Goal: Find specific page/section: Find specific page/section

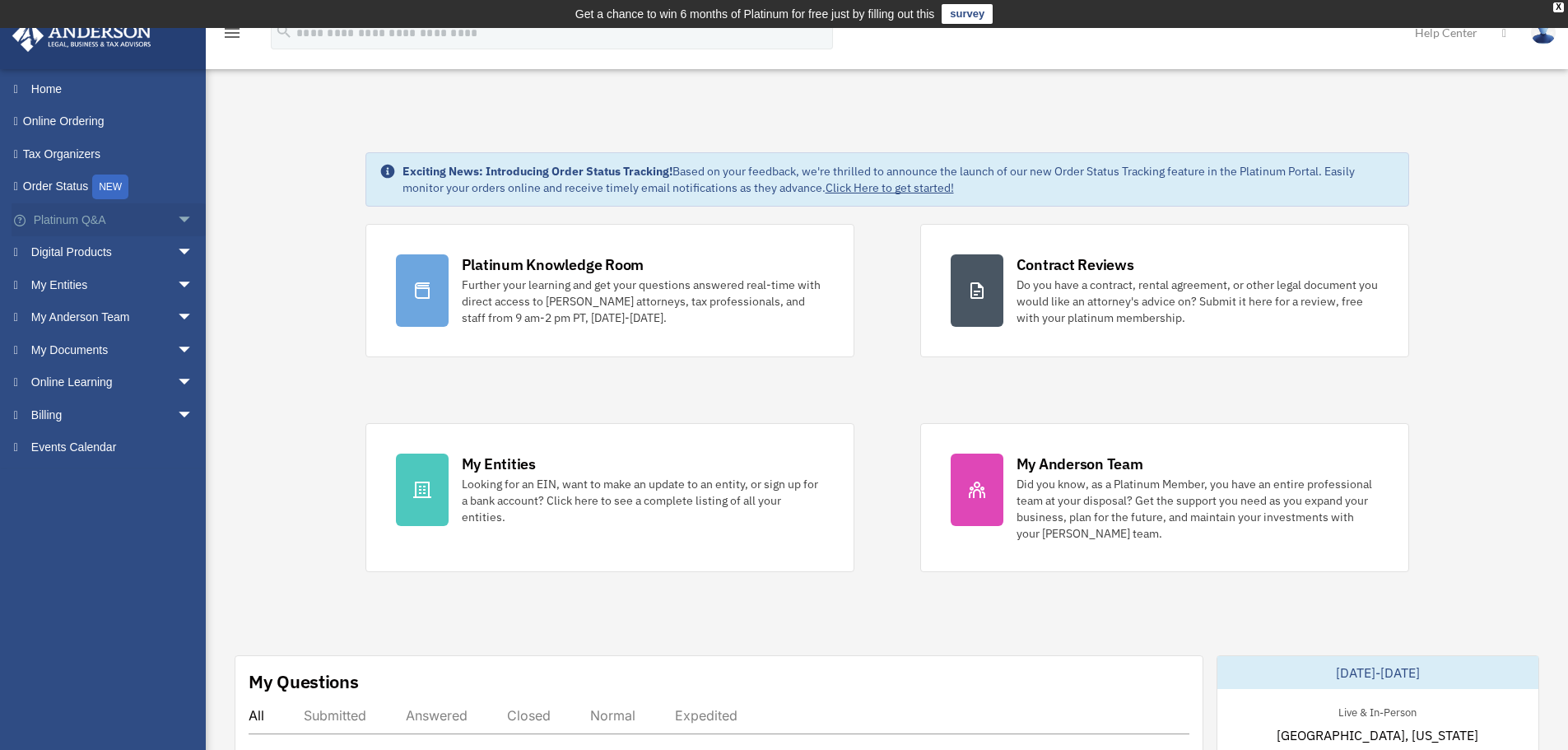
click at [177, 221] on span "arrow_drop_down" at bounding box center [193, 220] width 33 height 34
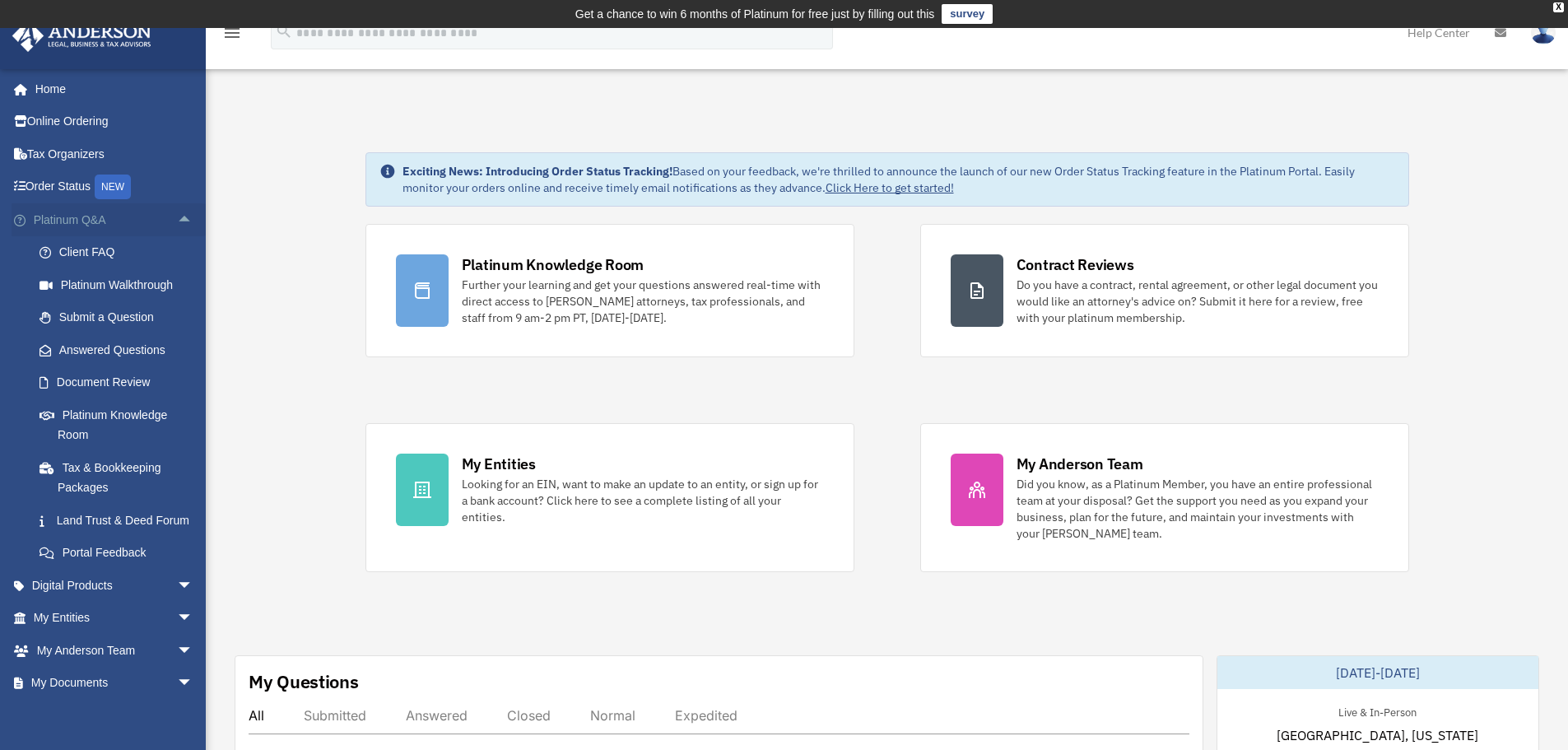
click at [177, 221] on span "arrow_drop_up" at bounding box center [193, 220] width 33 height 34
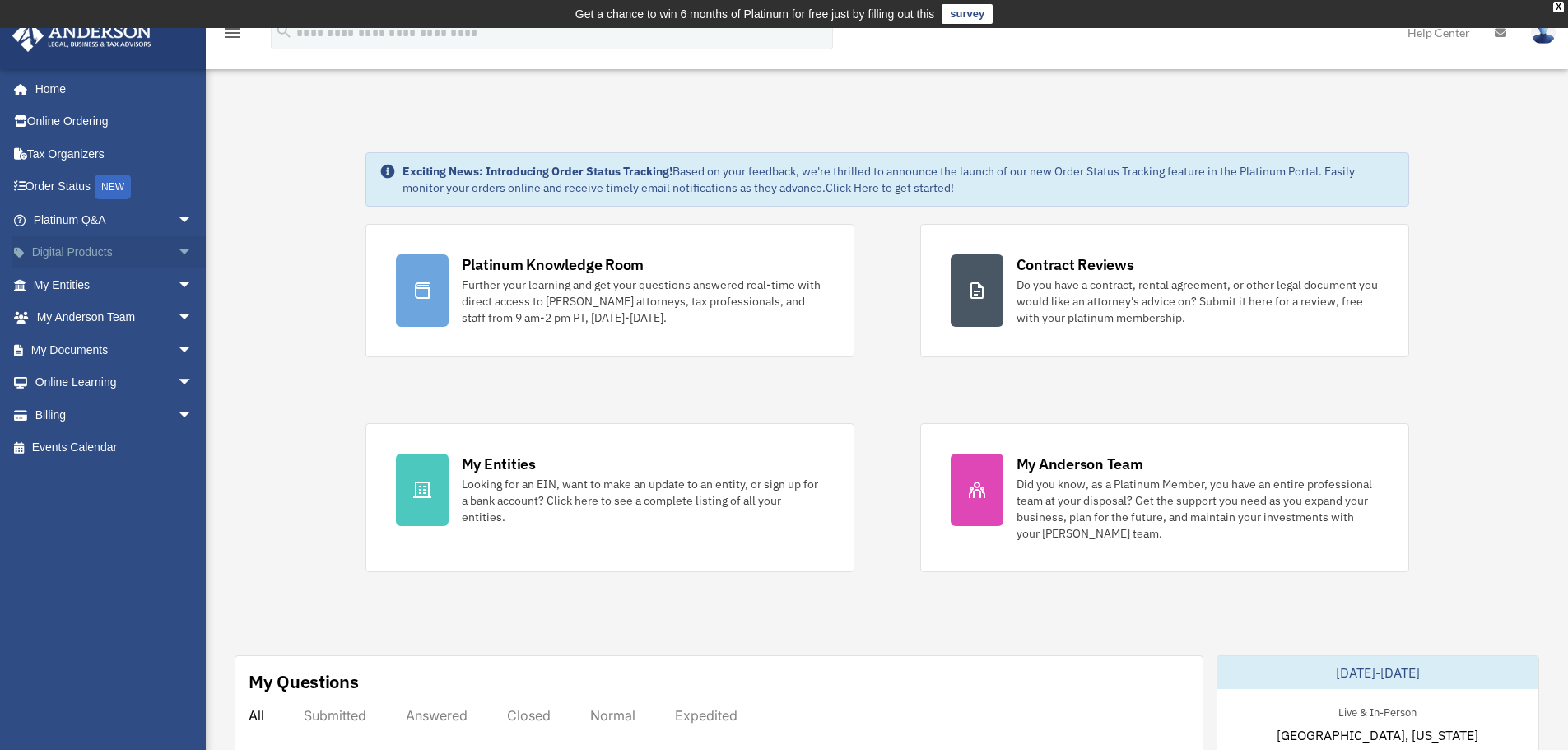
click at [177, 243] on span "arrow_drop_down" at bounding box center [193, 253] width 33 height 34
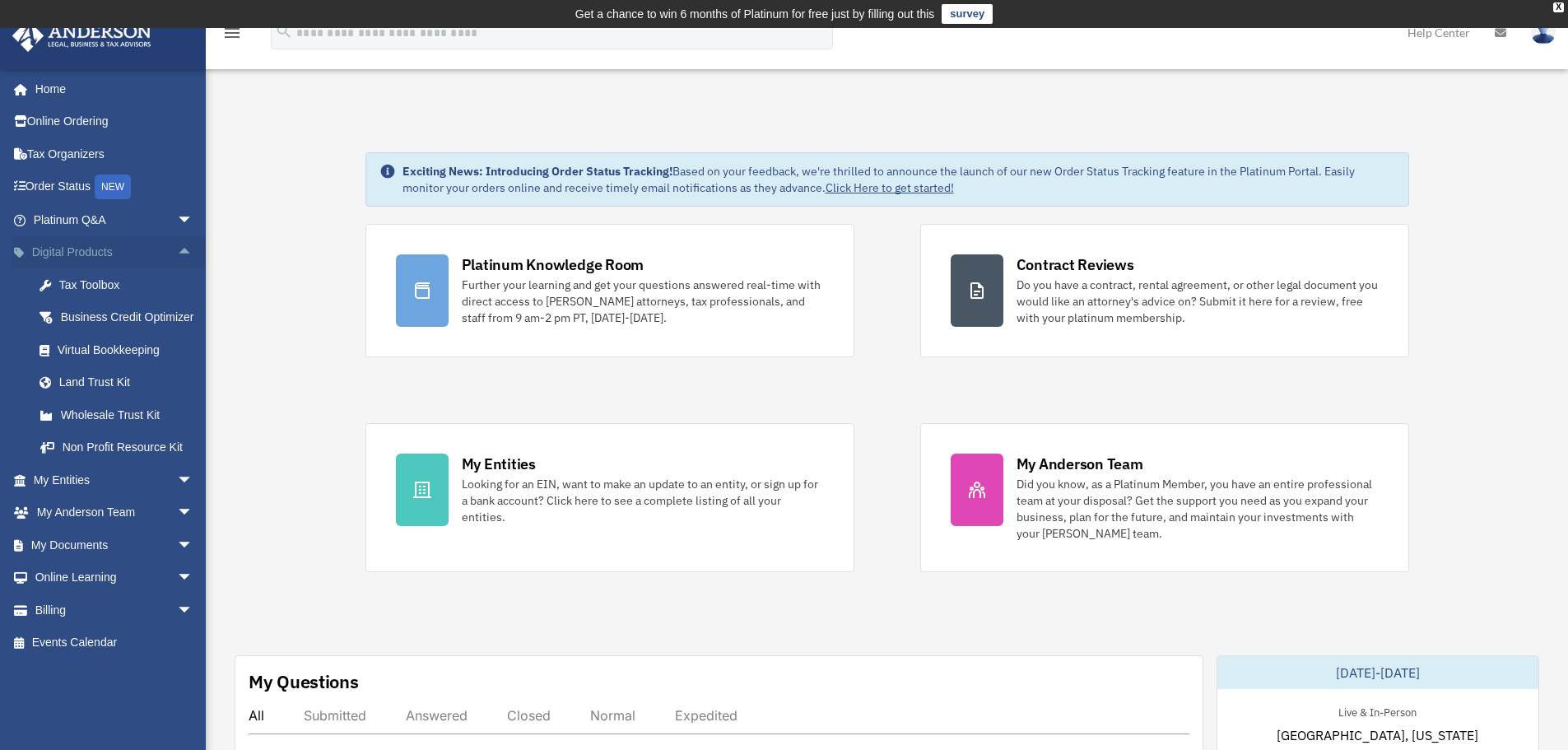
click at [177, 243] on span "arrow_drop_up" at bounding box center [193, 253] width 33 height 34
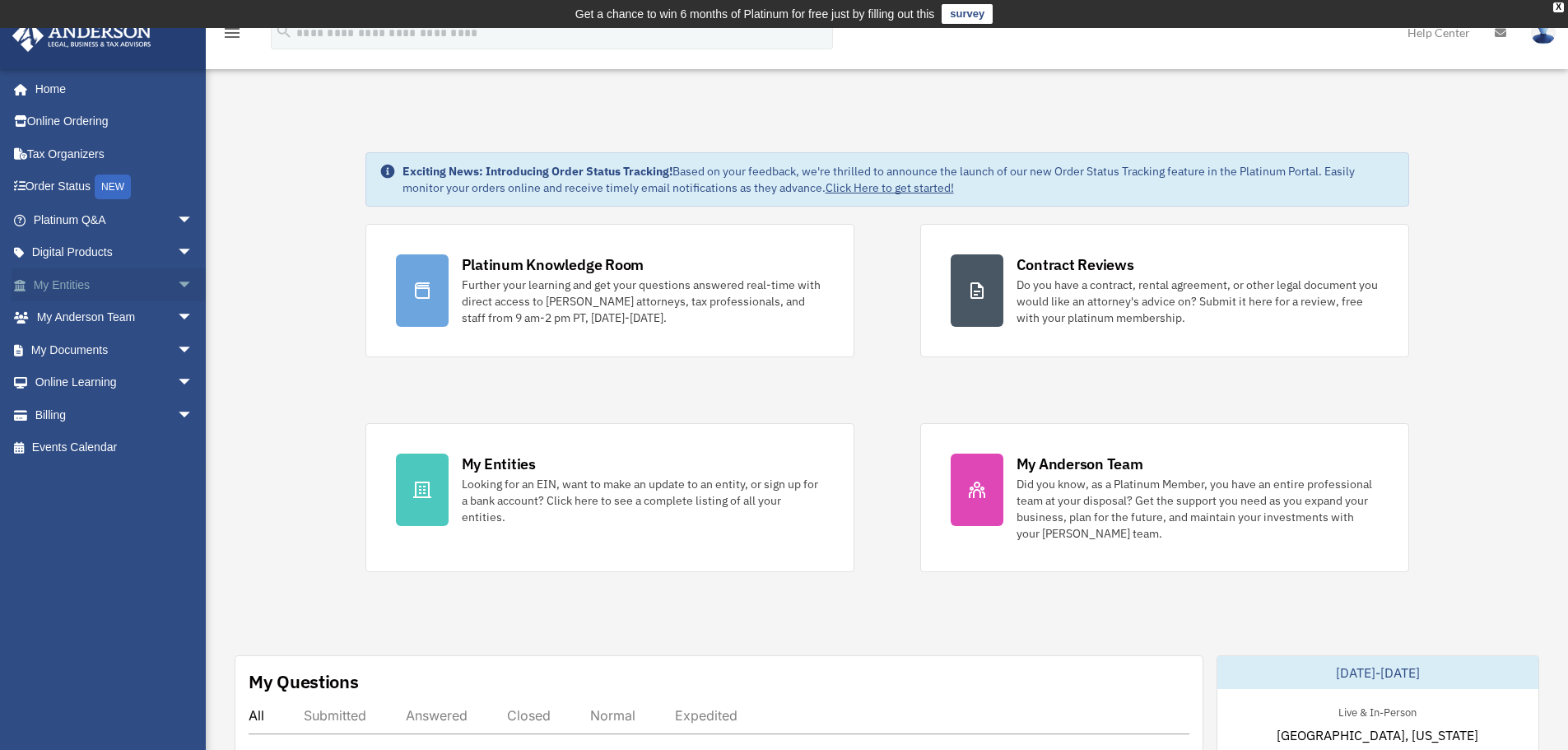
click at [177, 287] on span "arrow_drop_down" at bounding box center [193, 285] width 33 height 34
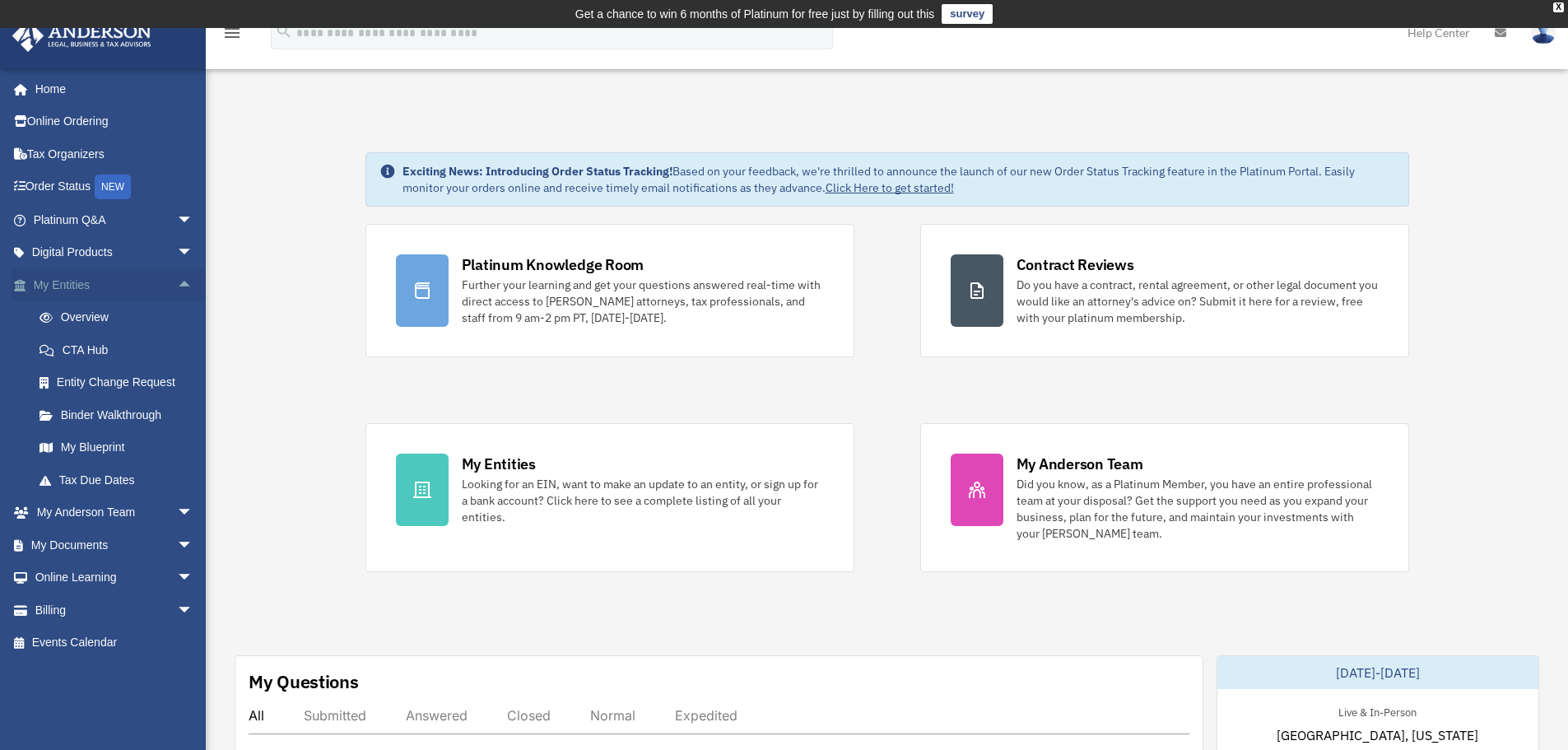
click at [177, 287] on span "arrow_drop_up" at bounding box center [193, 285] width 33 height 34
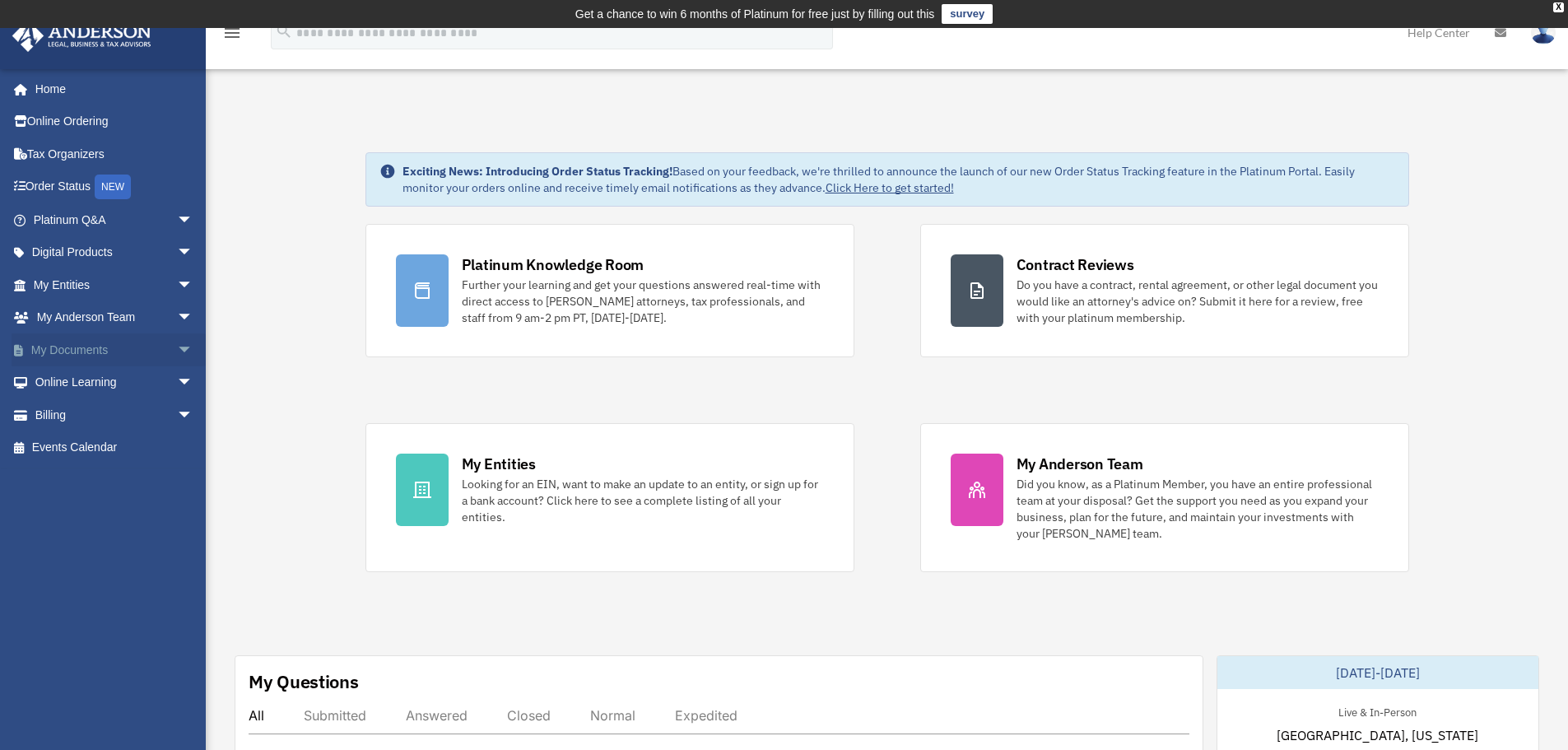
click at [177, 344] on span "arrow_drop_down" at bounding box center [193, 350] width 33 height 34
click at [128, 417] on link "Meeting Minutes" at bounding box center [120, 415] width 195 height 33
